Goal: Task Accomplishment & Management: Use online tool/utility

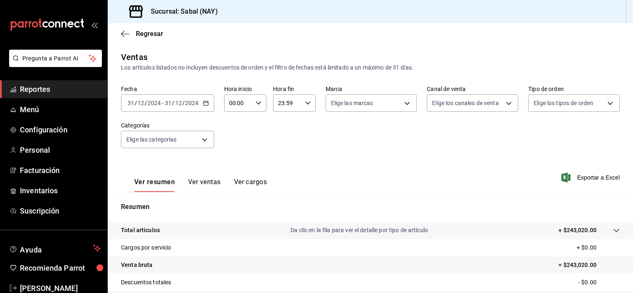
scroll to position [104, 0]
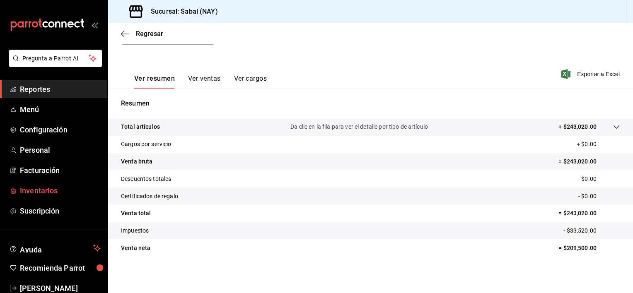
click at [44, 192] on span "Inventarios" at bounding box center [60, 190] width 81 height 11
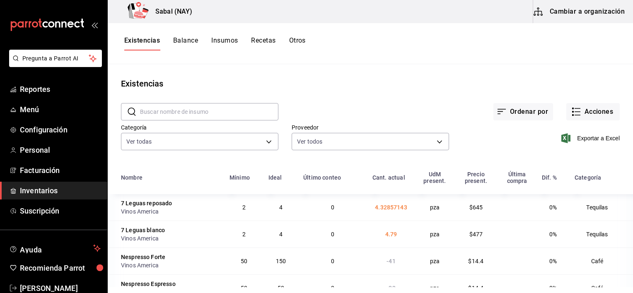
click at [293, 39] on button "Otros" at bounding box center [297, 43] width 17 height 14
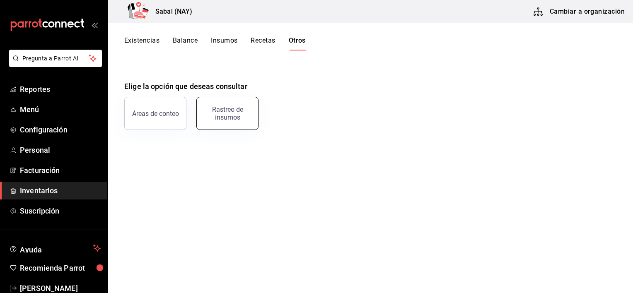
click at [233, 117] on div "Rastreo de insumos" at bounding box center [227, 114] width 51 height 16
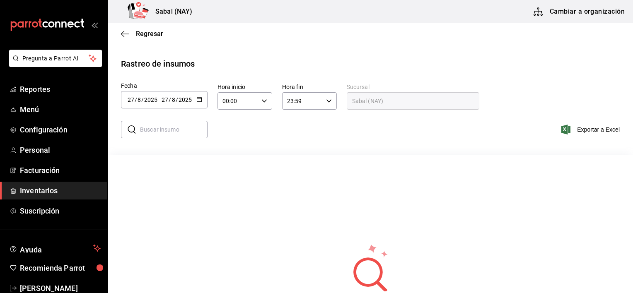
click at [199, 99] on \(Stroke\) "button" at bounding box center [199, 99] width 5 height 0
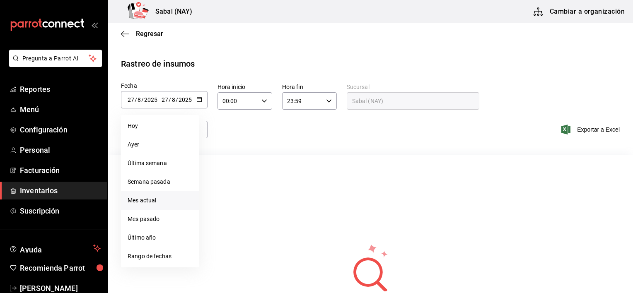
click at [149, 200] on li "Mes actual" at bounding box center [160, 200] width 78 height 19
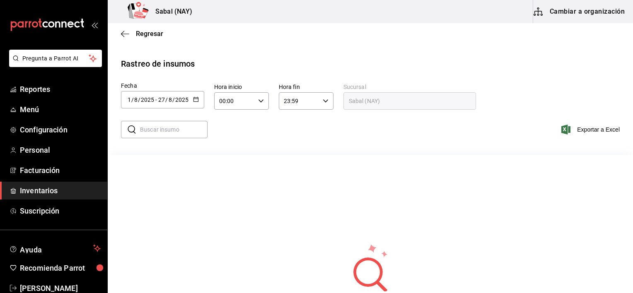
type input "[DATE]"
type input "1"
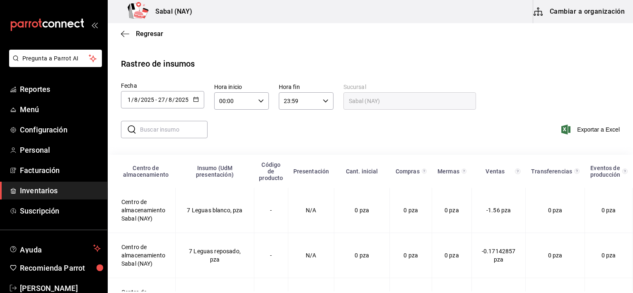
click at [188, 131] on input "text" at bounding box center [174, 129] width 68 height 17
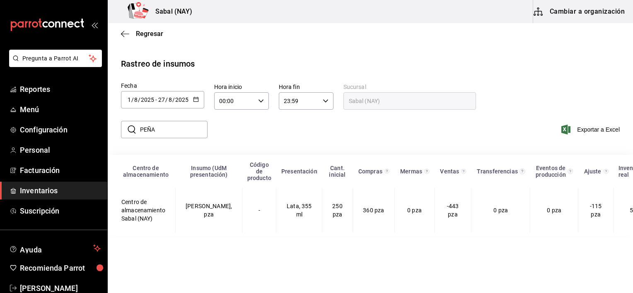
type input "[PERSON_NAME]"
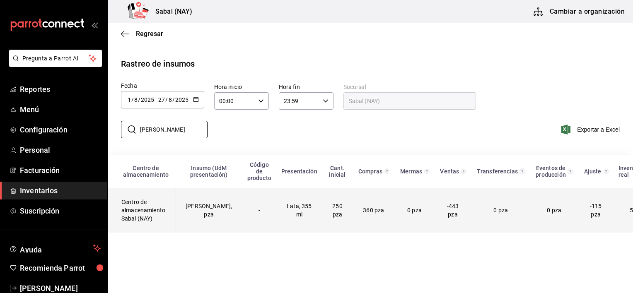
click at [242, 207] on td "-" at bounding box center [259, 210] width 34 height 45
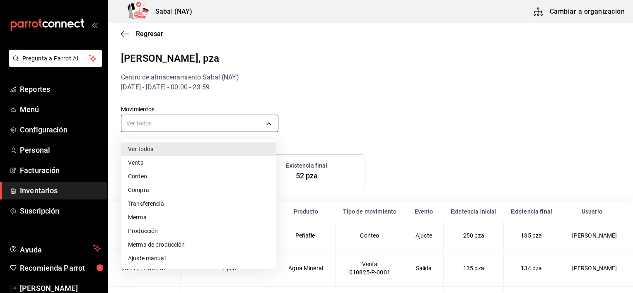
click at [249, 123] on body "Pregunta a Parrot AI Reportes Menú Configuración Personal Facturación Inventari…" at bounding box center [316, 146] width 633 height 292
click at [145, 190] on li "Compra" at bounding box center [198, 191] width 155 height 14
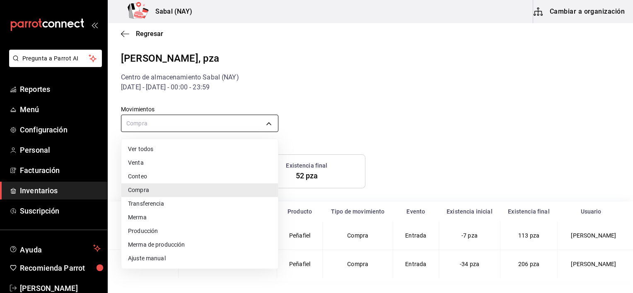
click at [168, 129] on body "Pregunta a Parrot AI Reportes Menú Configuración Personal Facturación Inventari…" at bounding box center [316, 146] width 633 height 292
click at [140, 149] on li "Ver todos" at bounding box center [199, 150] width 157 height 14
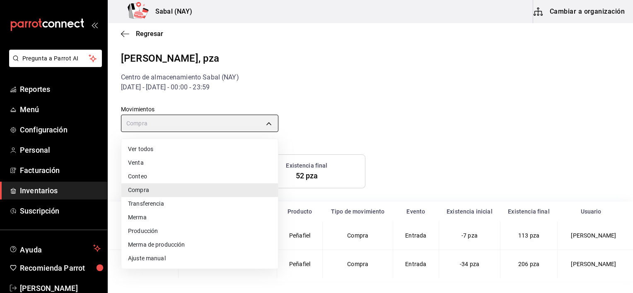
type input "default"
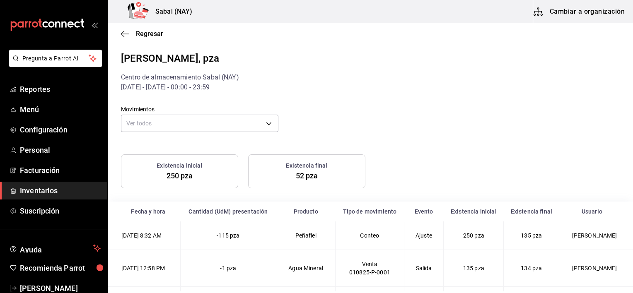
click at [419, 108] on div "Movimientos Ver todos default" at bounding box center [364, 113] width 512 height 42
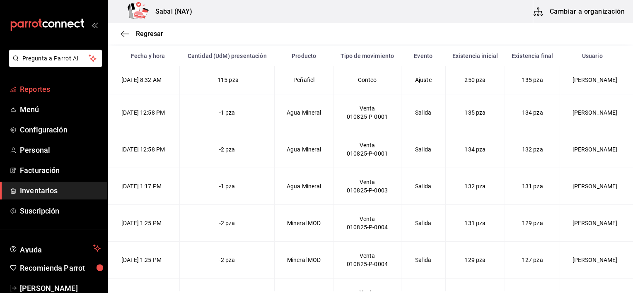
click at [44, 86] on span "Reportes" at bounding box center [60, 89] width 81 height 11
